Goal: Task Accomplishment & Management: Use online tool/utility

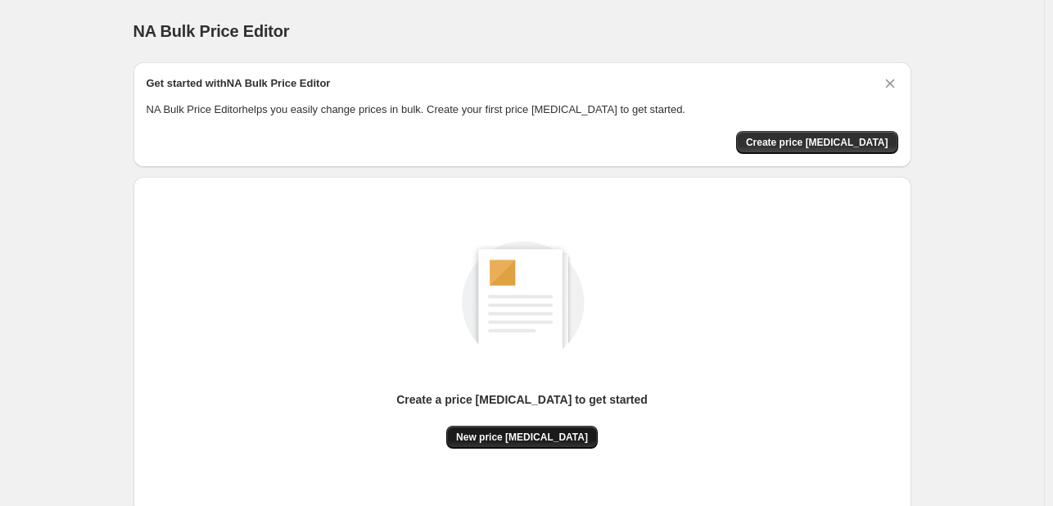
click at [524, 431] on span "New price [MEDICAL_DATA]" at bounding box center [522, 437] width 132 height 13
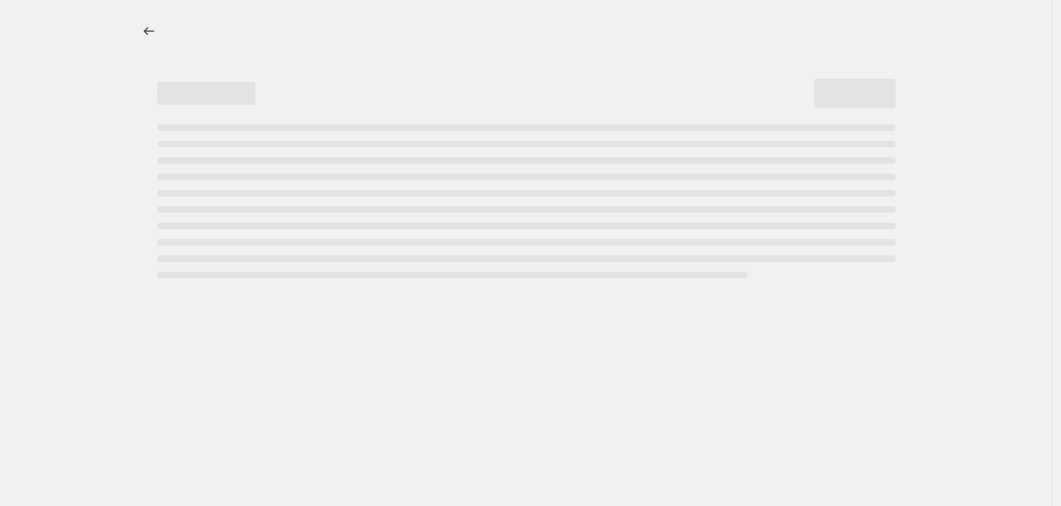
select select "percentage"
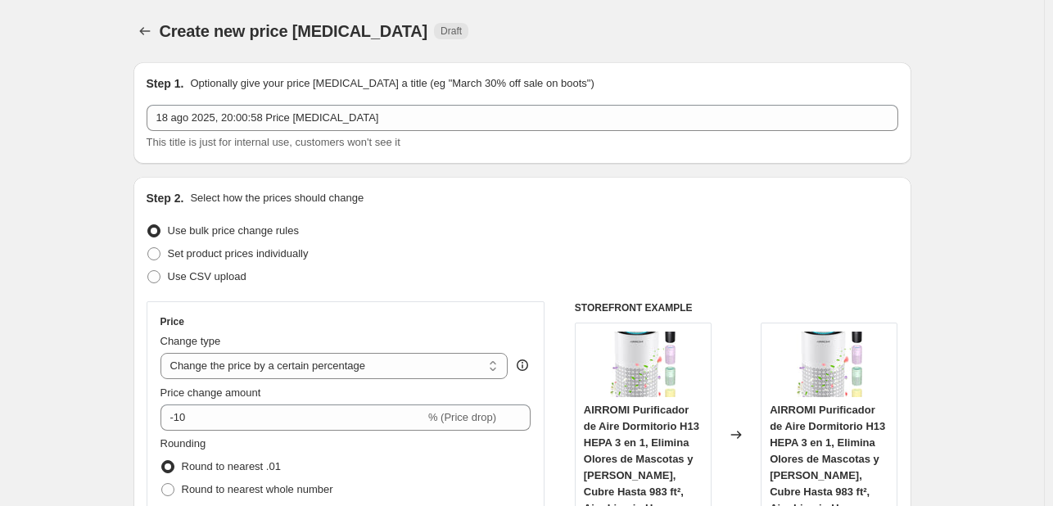
scroll to position [327, 0]
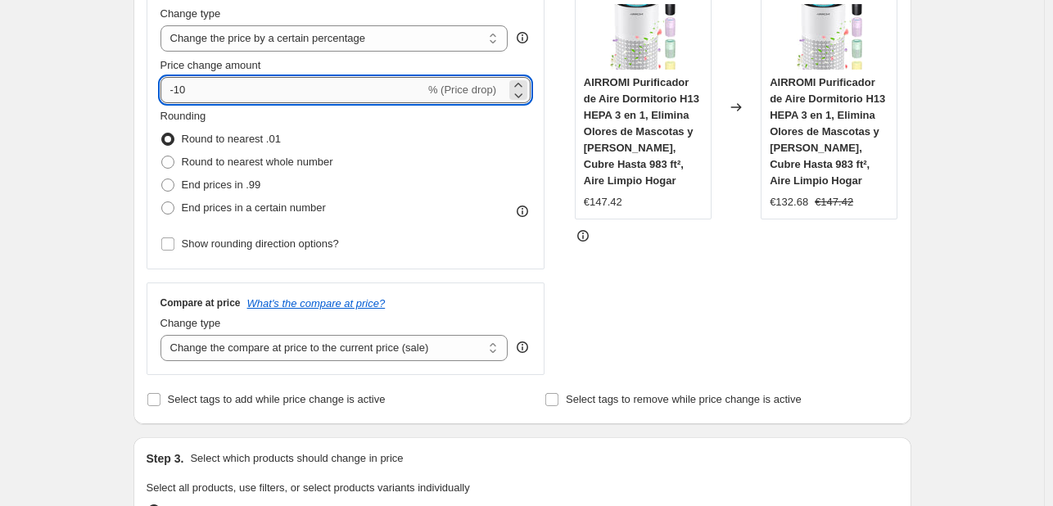
click at [304, 95] on input "-10" at bounding box center [292, 90] width 264 height 26
type input "-1"
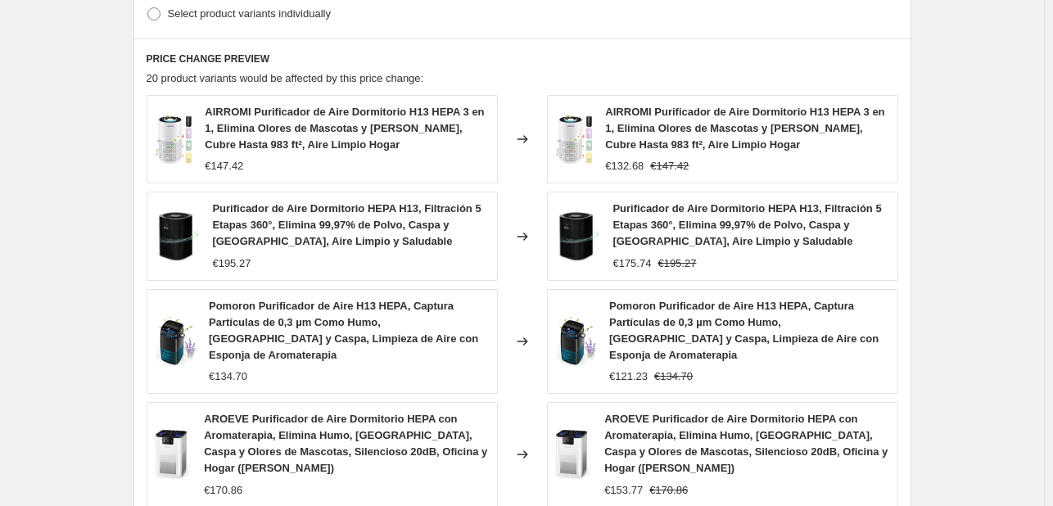
scroll to position [1238, 0]
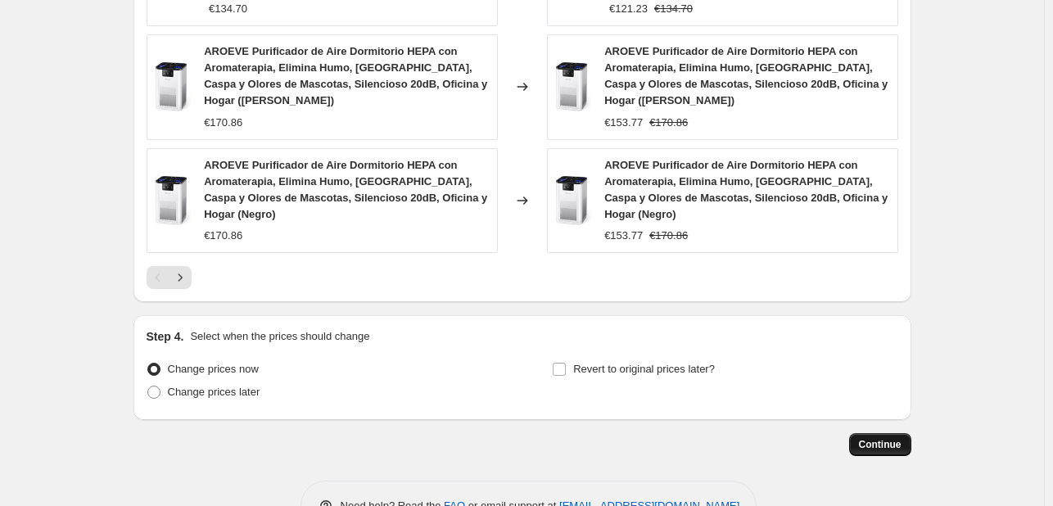
type input "-20"
click at [879, 438] on span "Continue" at bounding box center [880, 444] width 43 height 13
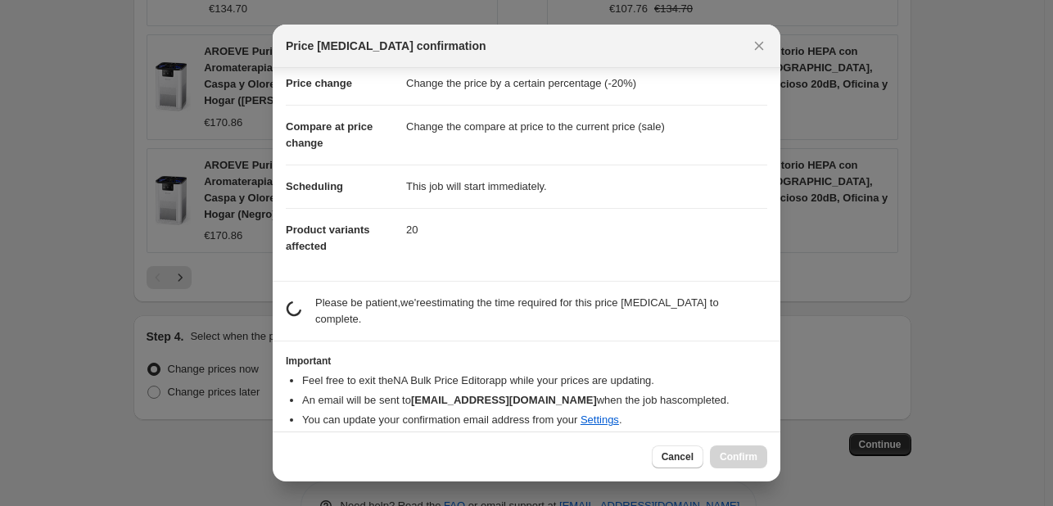
scroll to position [31, 0]
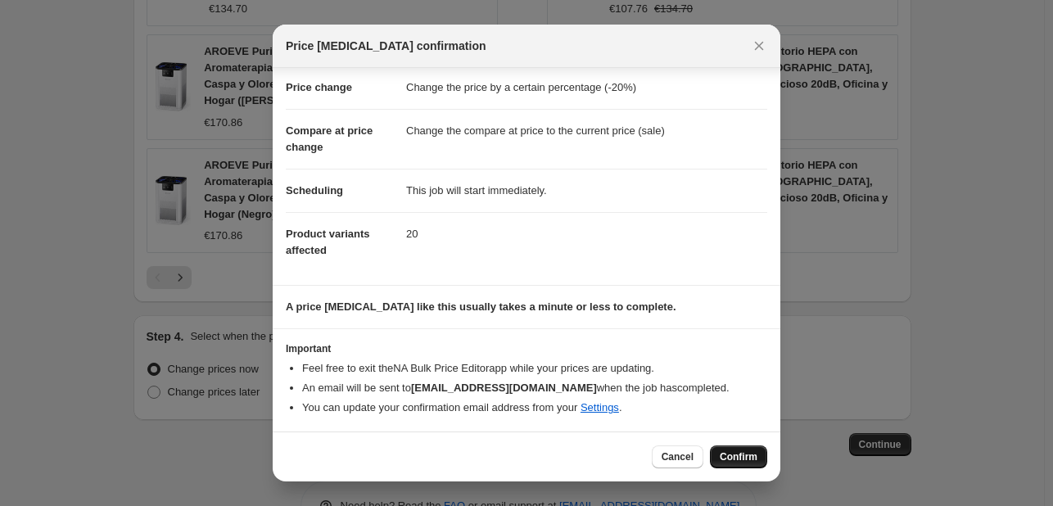
click at [740, 458] on span "Confirm" at bounding box center [739, 456] width 38 height 13
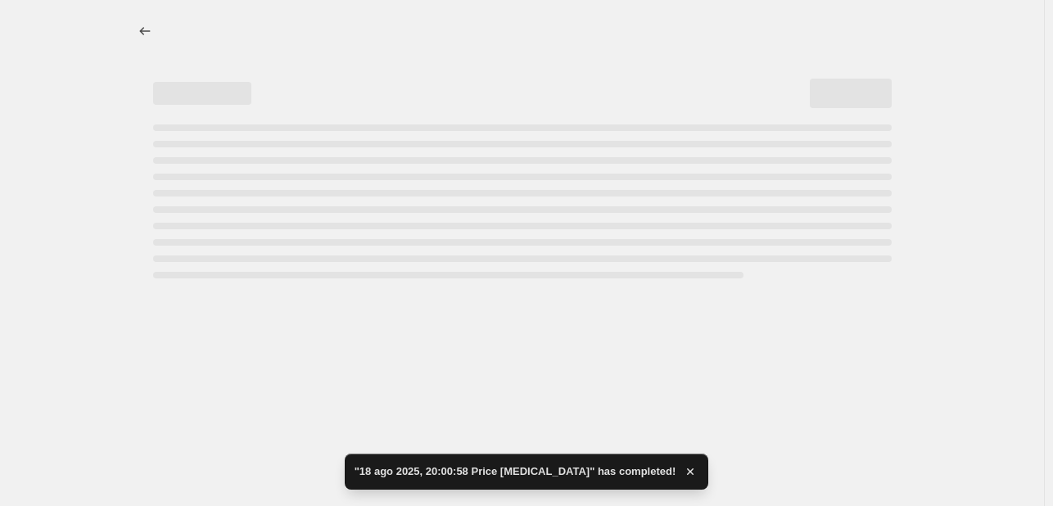
select select "percentage"
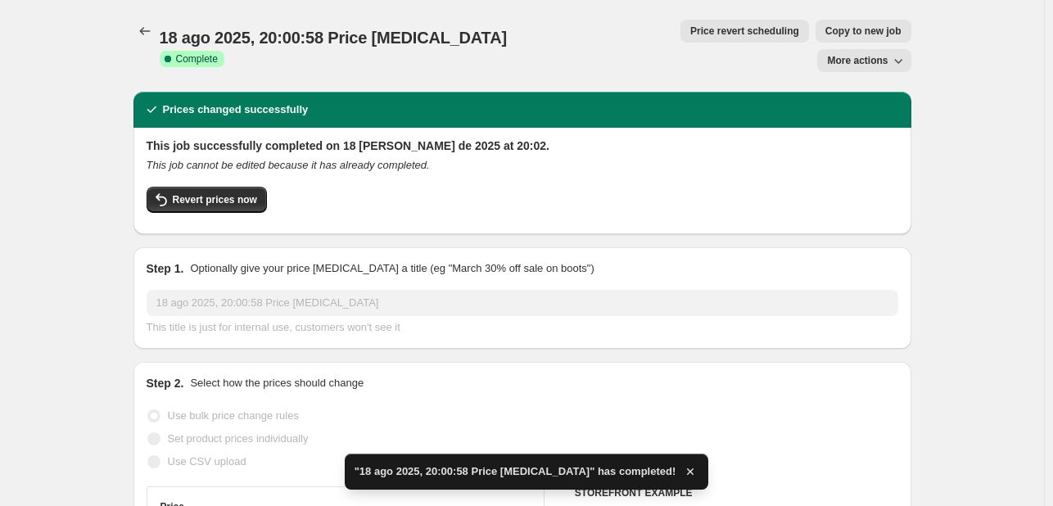
click at [367, 247] on div "Step 1. Optionally give your price [MEDICAL_DATA] a title (eg "March 30% off sa…" at bounding box center [522, 298] width 778 height 102
